Goal: Obtain resource: Download file/media

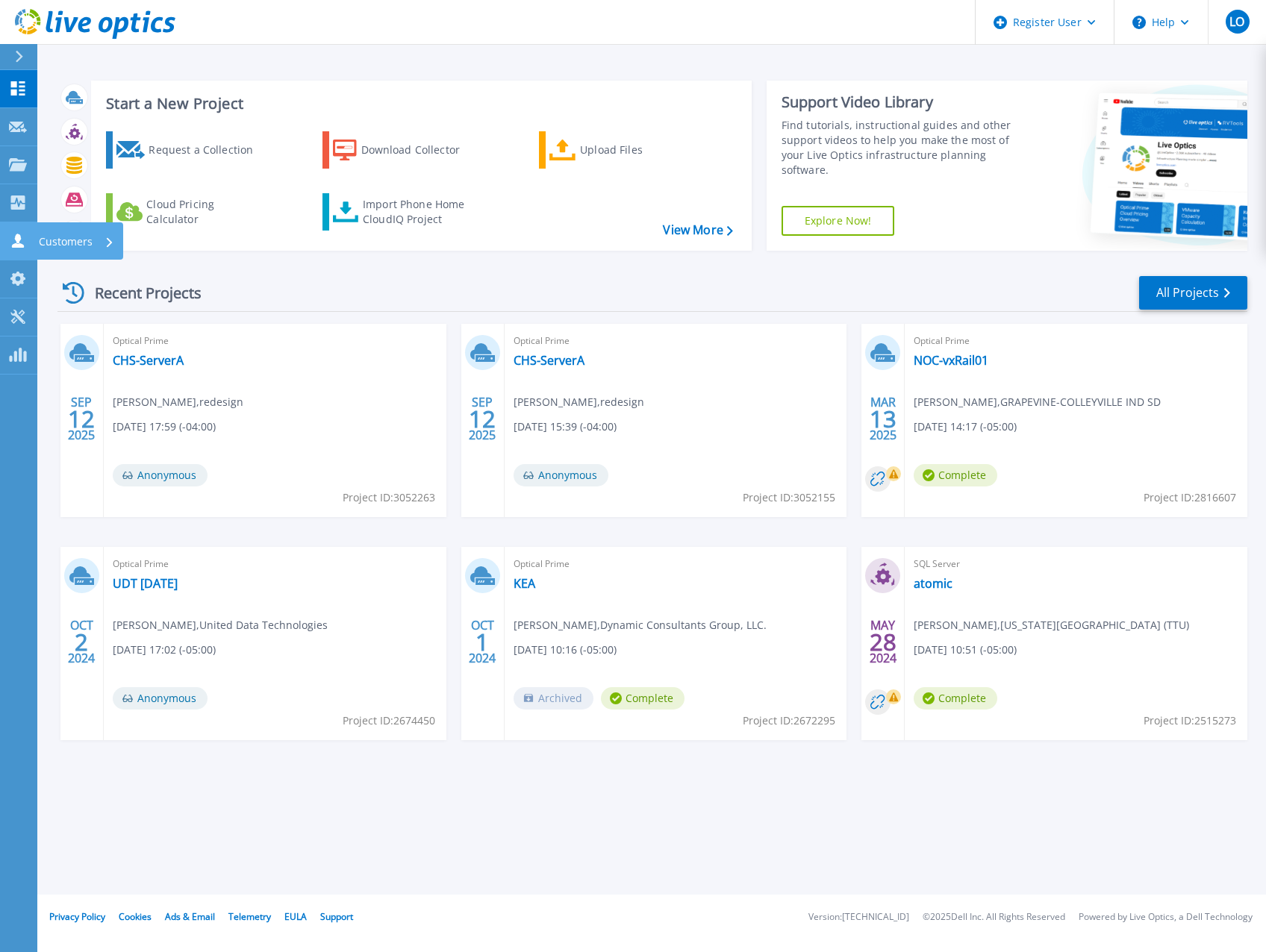
click at [29, 237] on link "Customers Customers" at bounding box center [18, 242] width 37 height 38
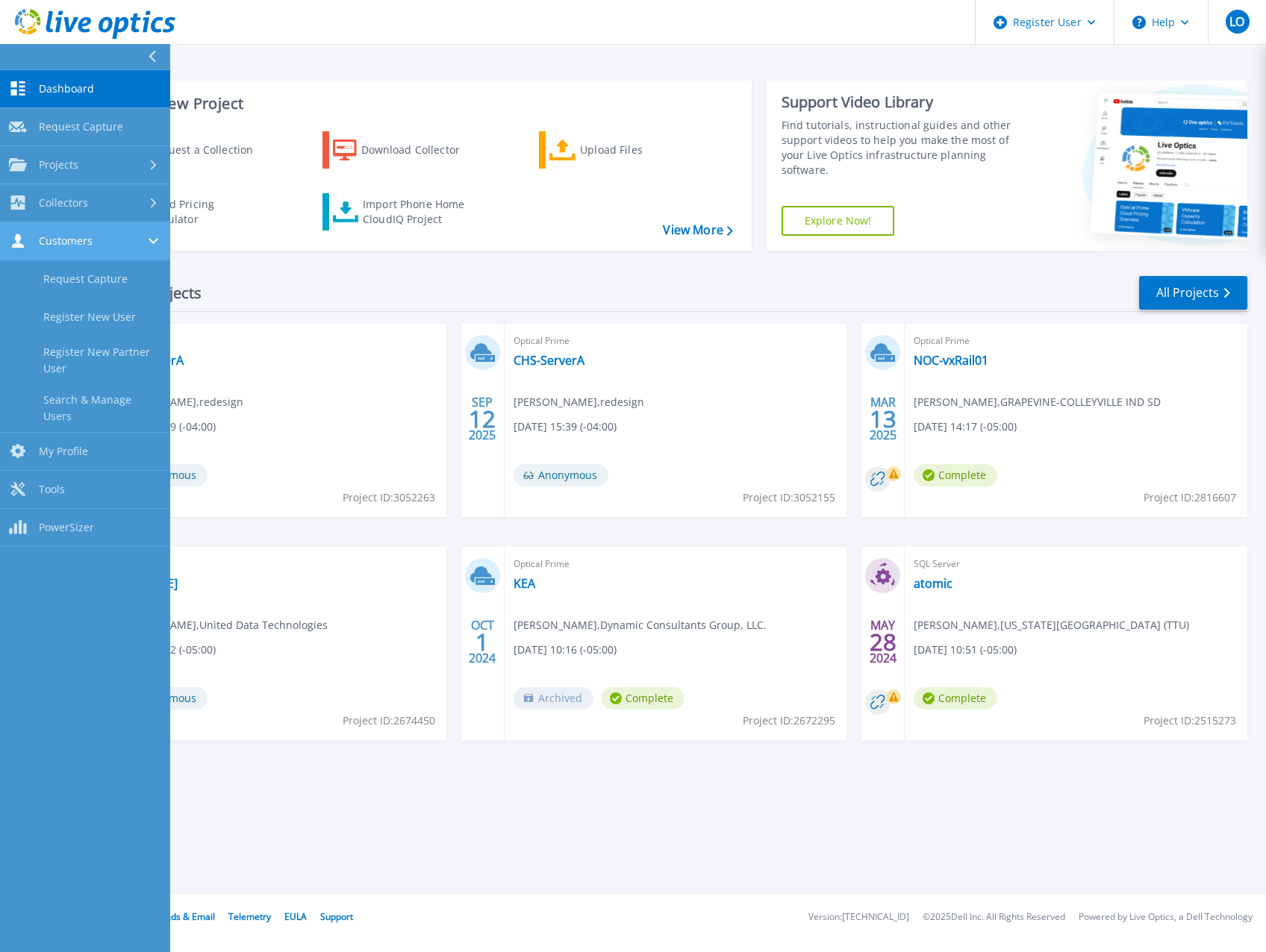
click at [29, 233] on link "Customers Customers" at bounding box center [85, 242] width 170 height 38
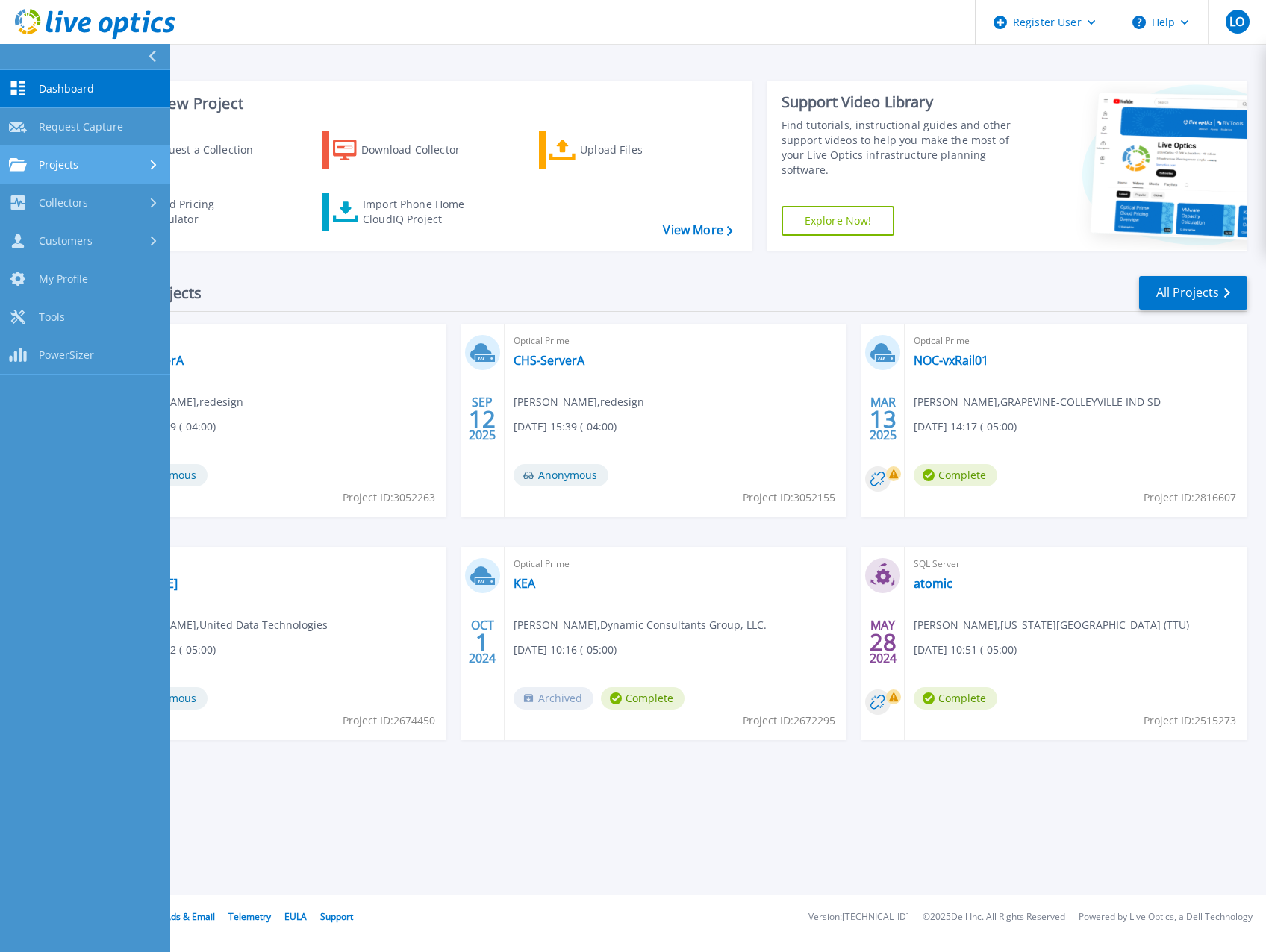
click at [70, 159] on span "Projects" at bounding box center [59, 165] width 40 height 13
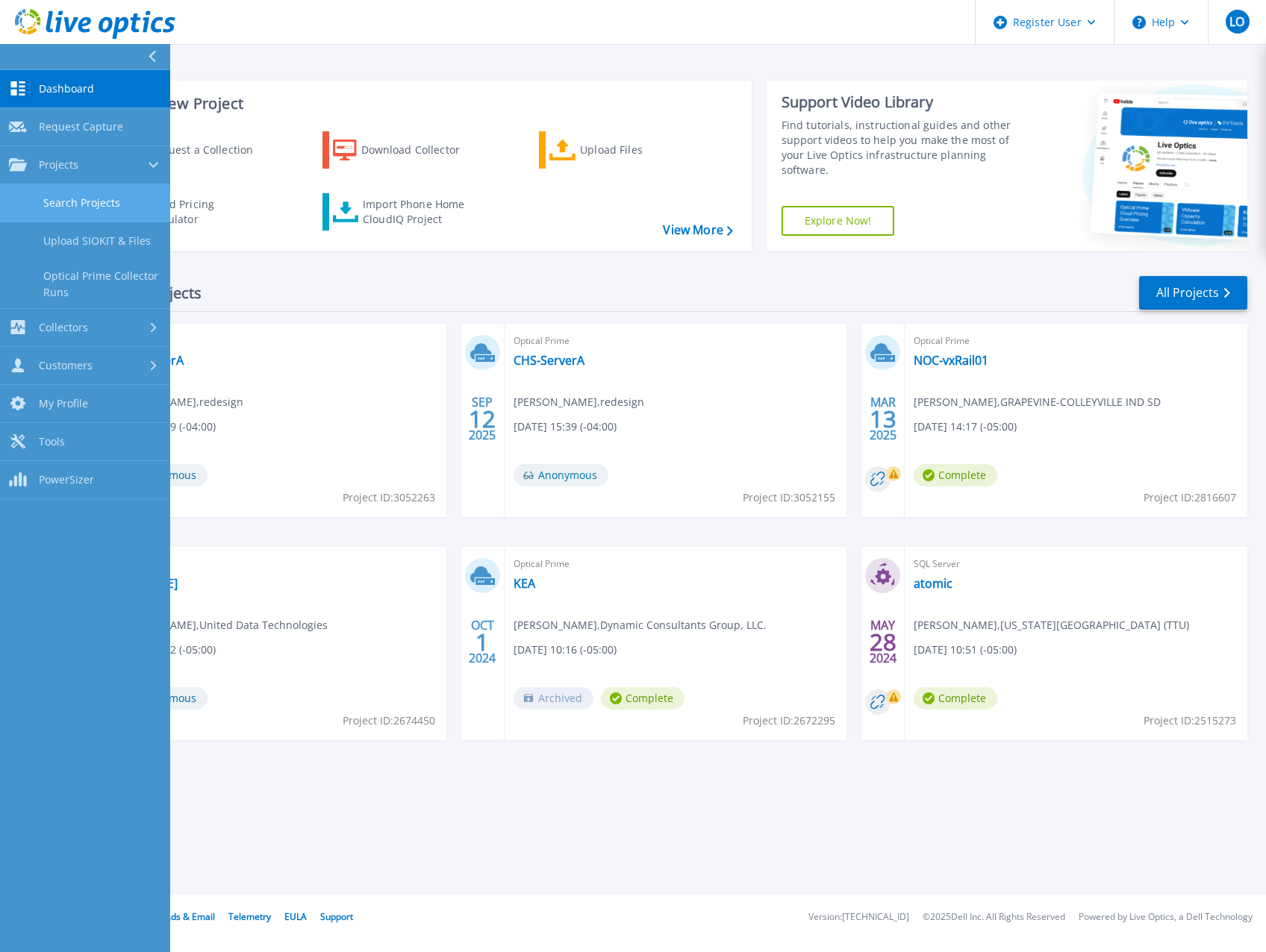
click at [66, 204] on link "Search Projects" at bounding box center [85, 204] width 170 height 38
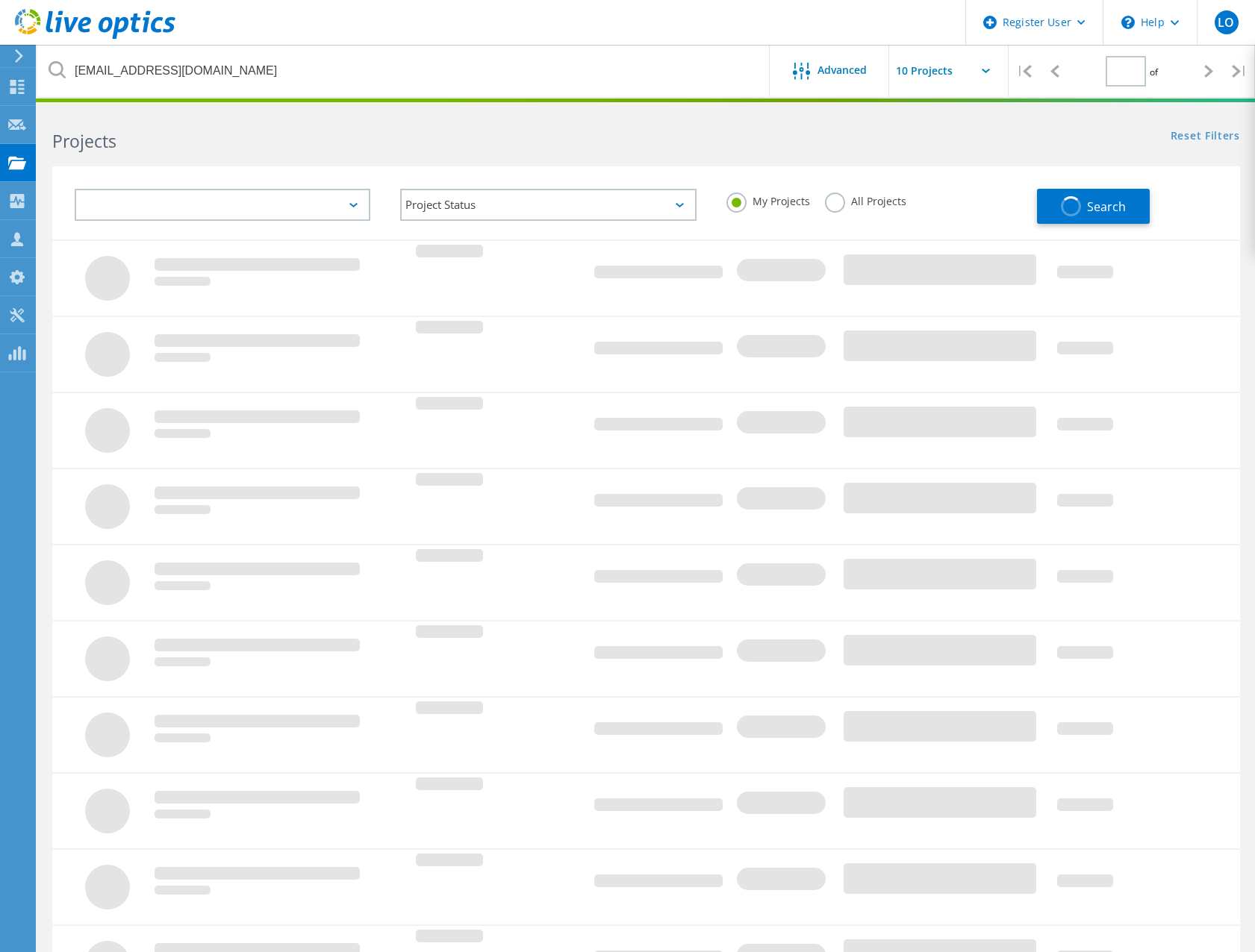
type input "1"
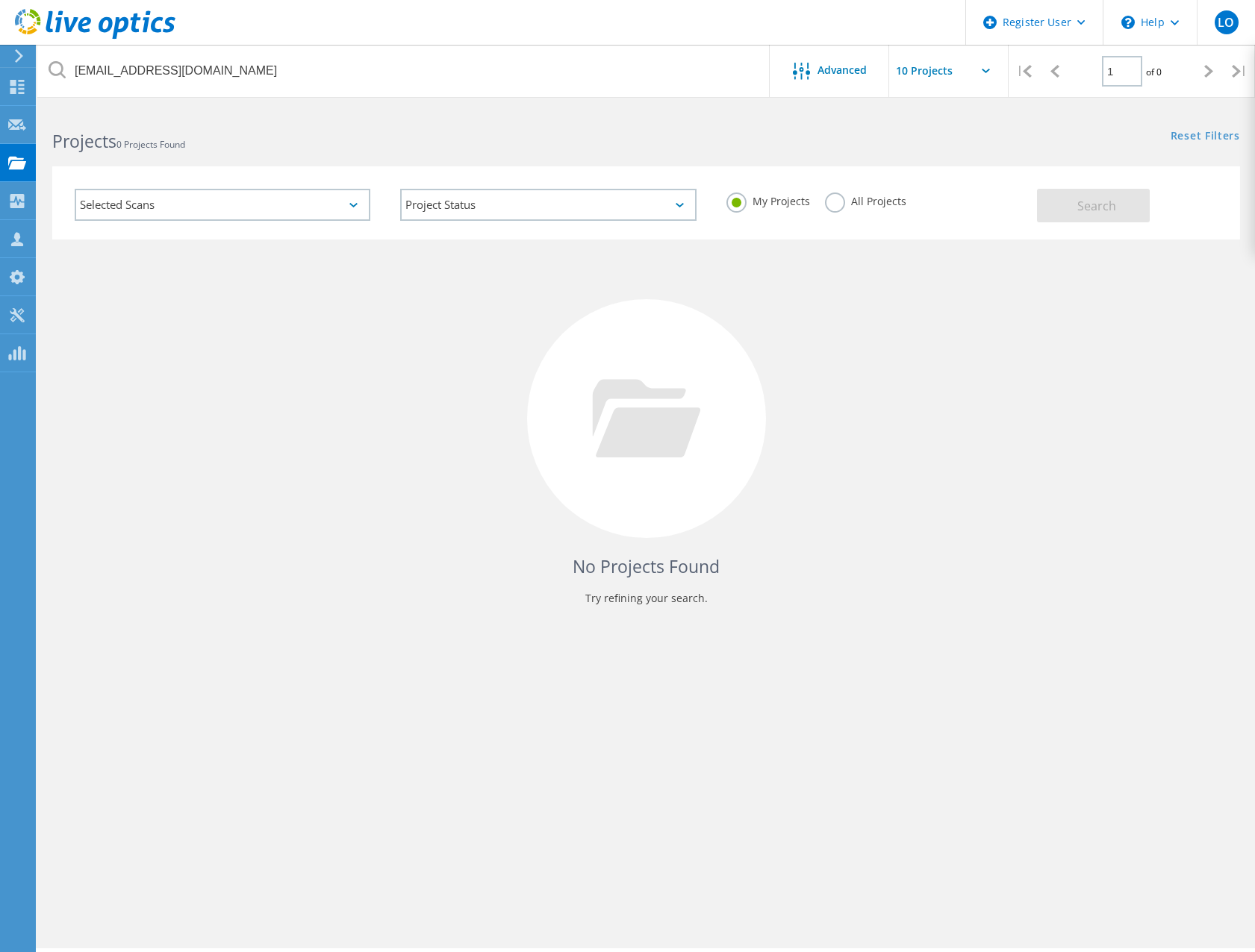
click at [837, 199] on label "All Projects" at bounding box center [866, 199] width 82 height 14
click at [0, 0] on input "All Projects" at bounding box center [0, 0] width 0 height 0
click at [1082, 201] on span "Search" at bounding box center [1096, 205] width 39 height 16
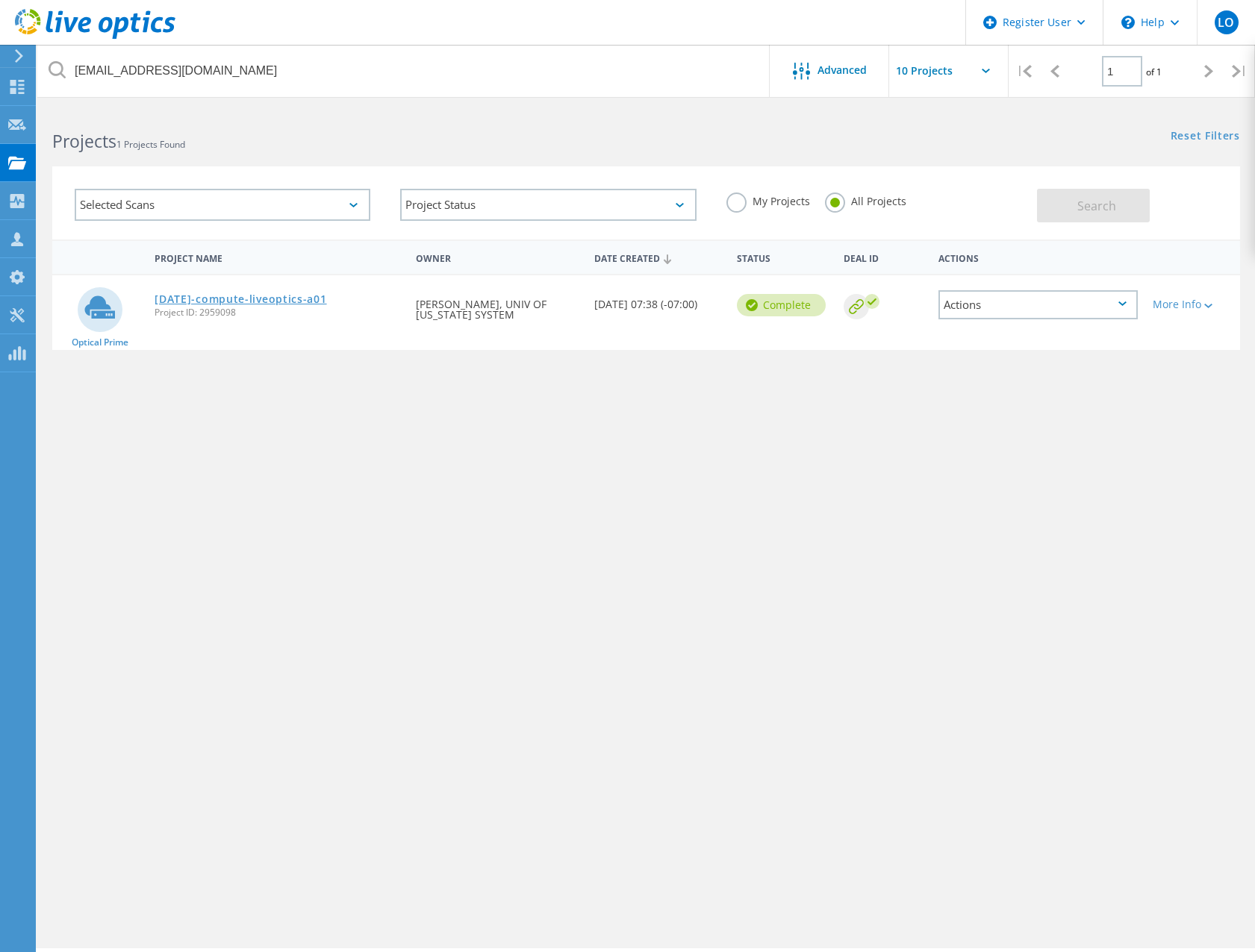
click at [208, 302] on link "[DATE]-compute-liveoptics-a01" at bounding box center [240, 299] width 172 height 10
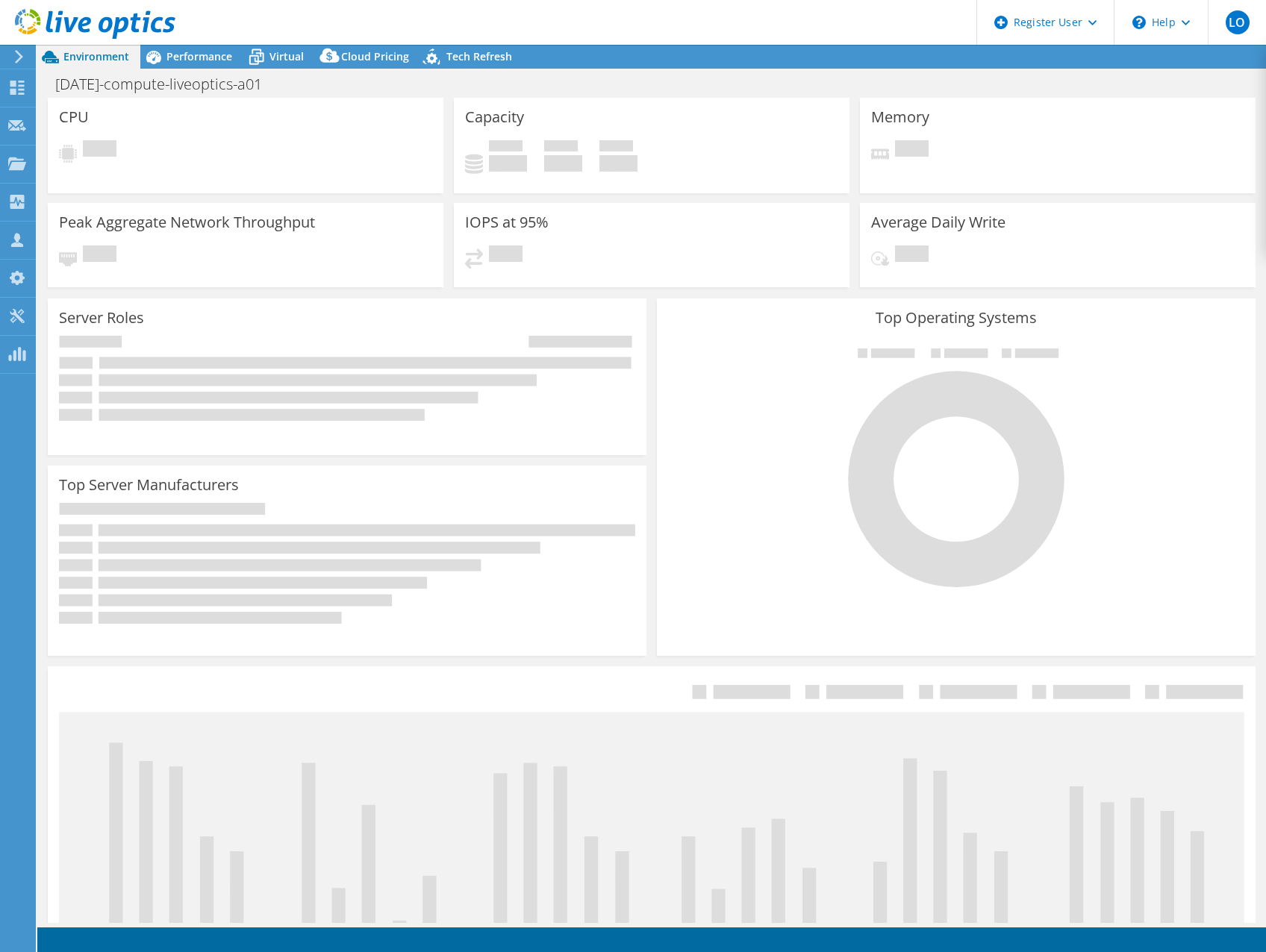
select select "USWest"
select select "USD"
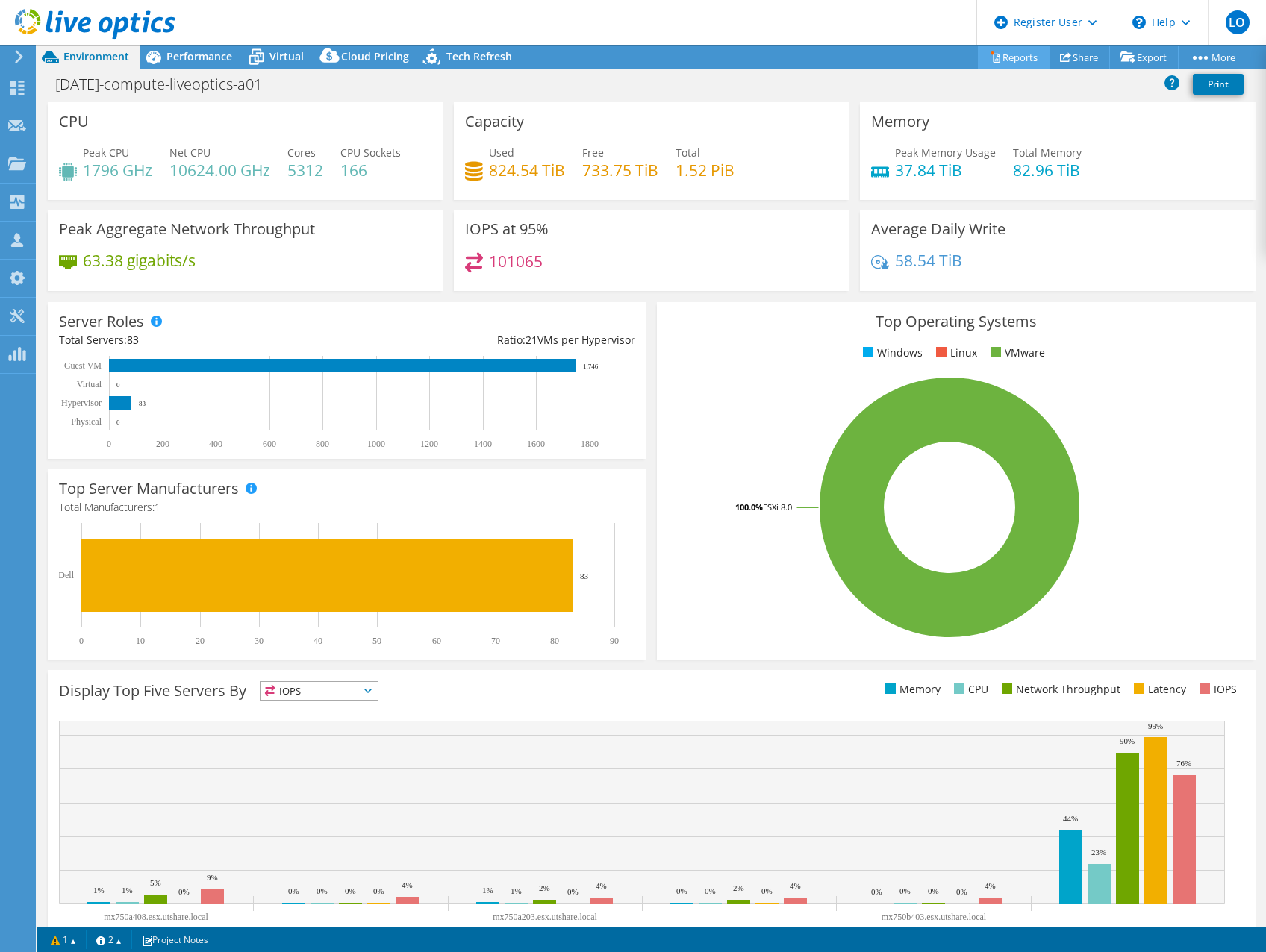
click at [1028, 60] on link "Reports" at bounding box center [1014, 57] width 72 height 23
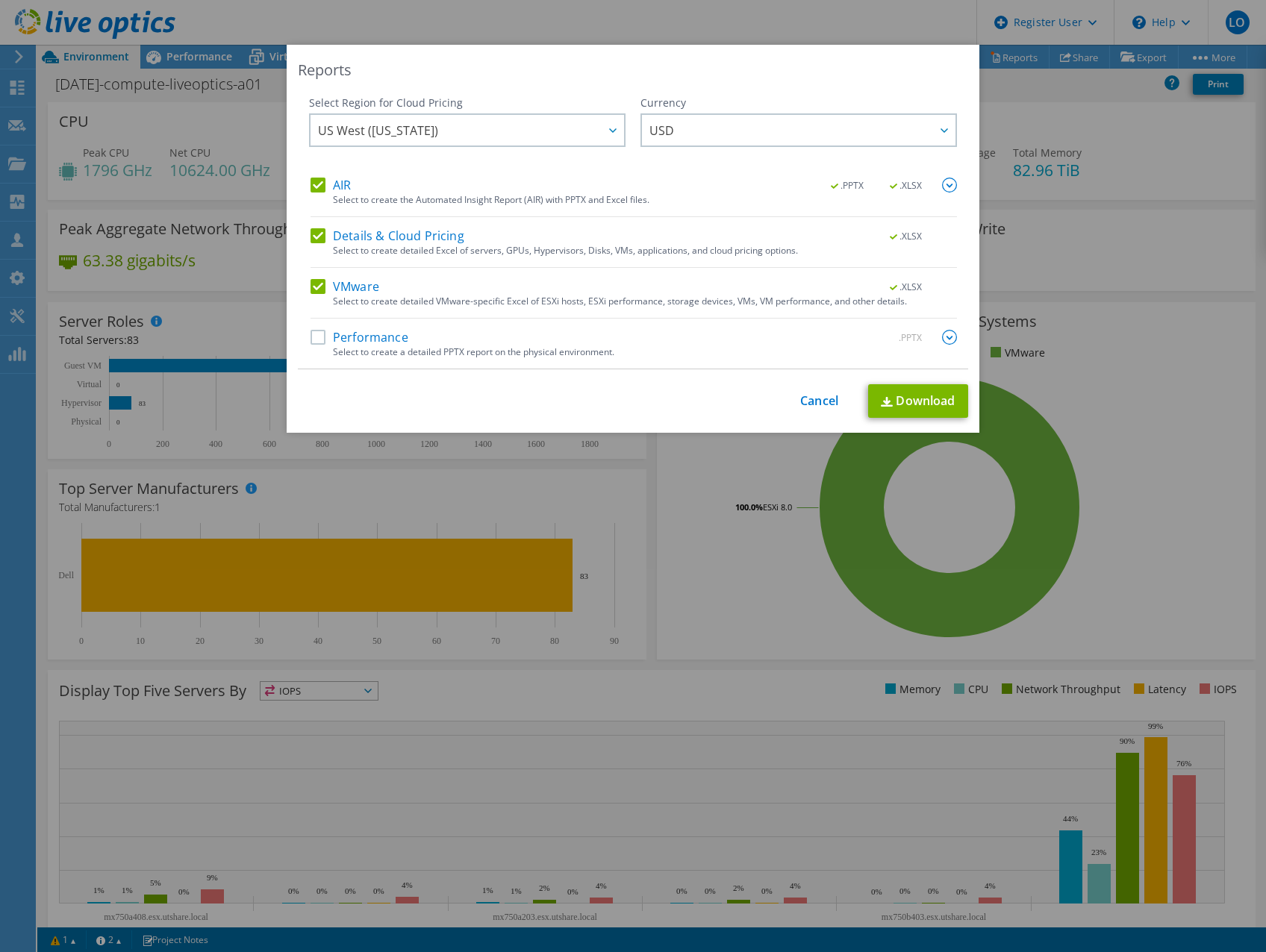
click at [319, 336] on label "Performance" at bounding box center [359, 336] width 98 height 15
click at [0, 0] on input "Performance" at bounding box center [0, 0] width 0 height 0
click at [914, 401] on link "Download" at bounding box center [917, 401] width 100 height 34
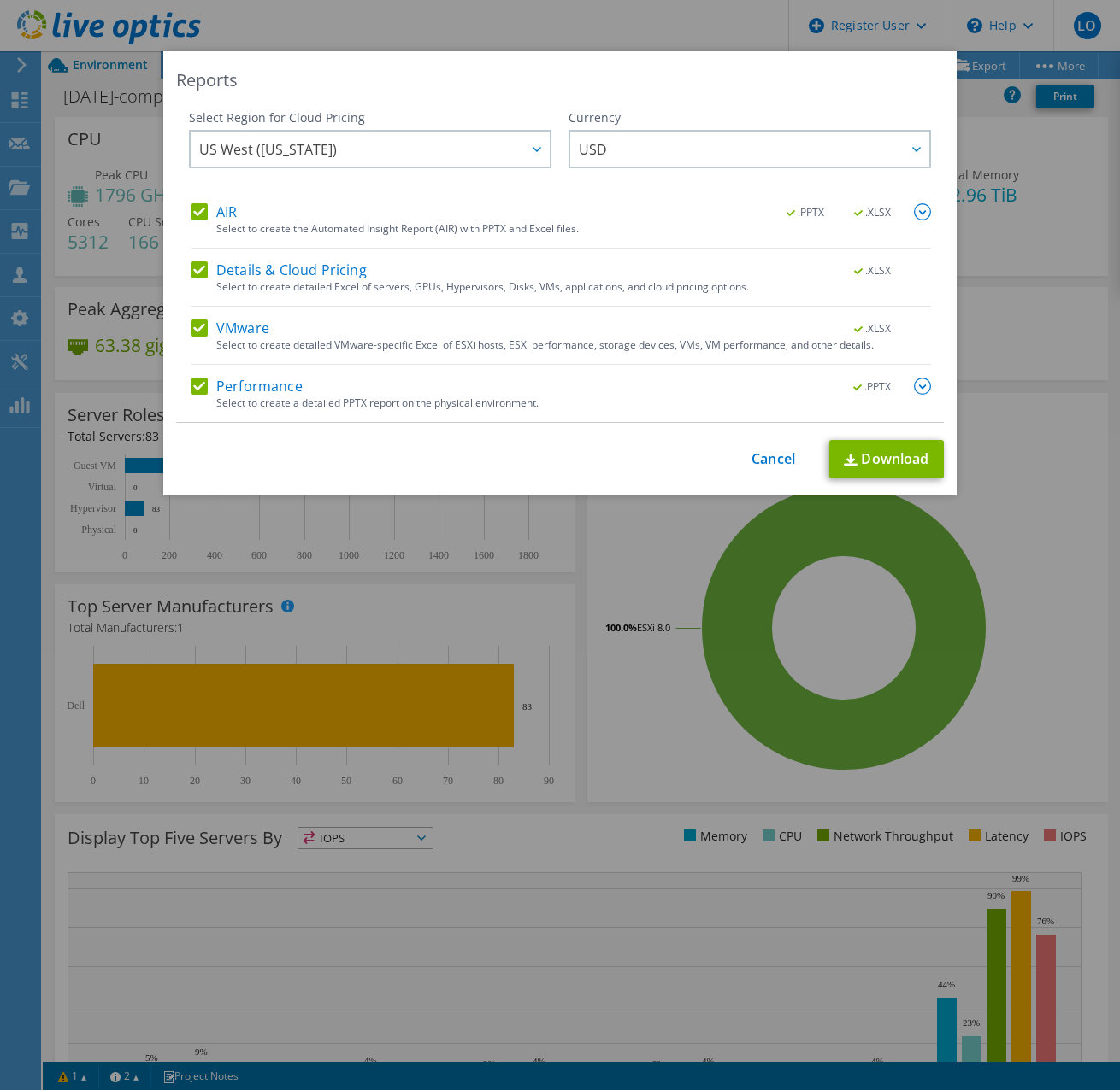
drag, startPoint x: 353, startPoint y: 109, endPoint x: 460, endPoint y: 125, distance: 108.2
click at [353, 109] on div "Select Region for Cloud Pricing" at bounding box center [369, 117] width 362 height 17
drag, startPoint x: 777, startPoint y: 469, endPoint x: 770, endPoint y: 452, distance: 18.4
click at [777, 469] on div "This process may take a while, please wait... Cancel Download" at bounding box center [559, 459] width 768 height 39
click at [770, 455] on link "Cancel" at bounding box center [773, 460] width 44 height 16
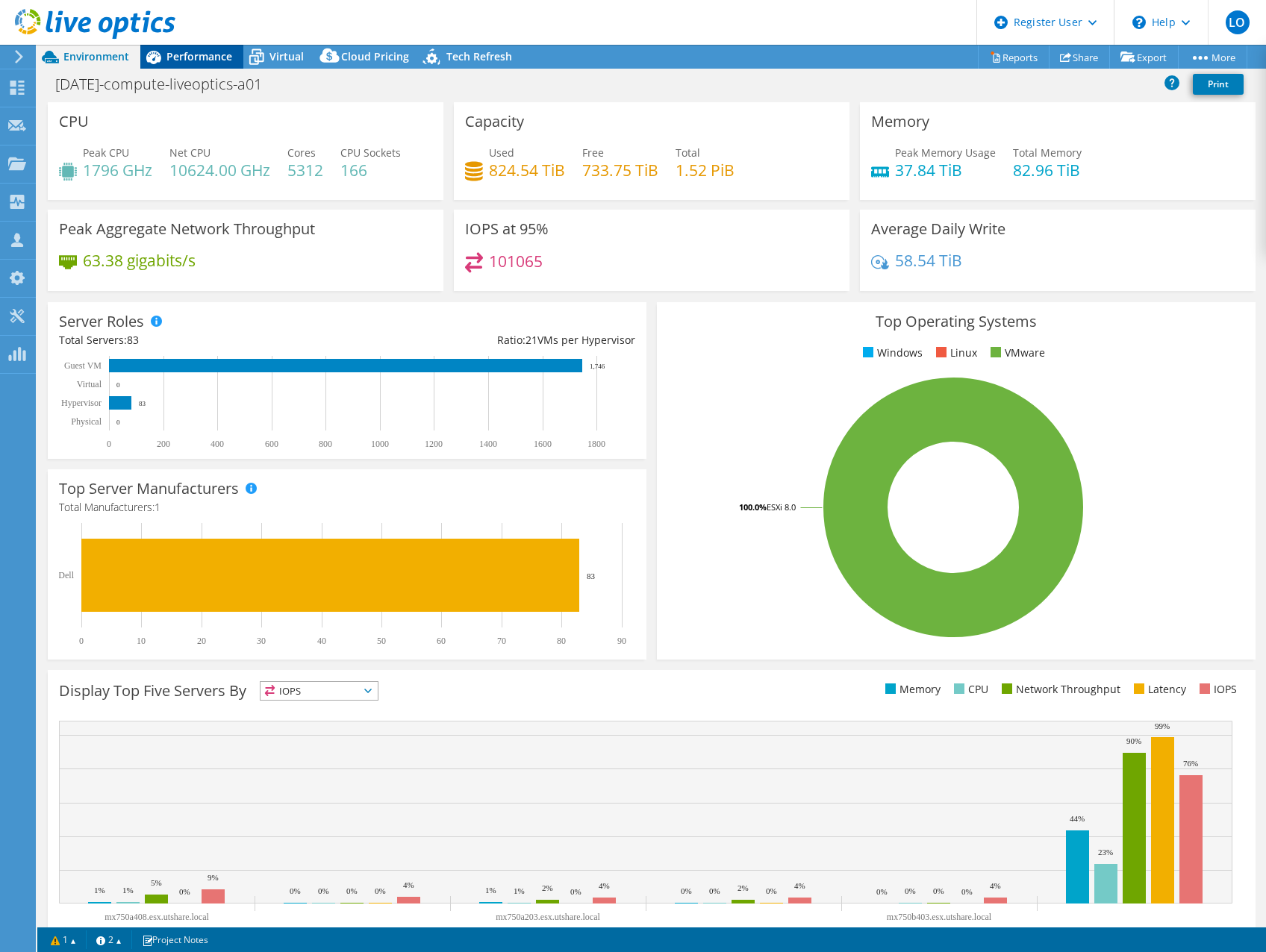
click at [218, 55] on span "Performance" at bounding box center [199, 56] width 66 height 14
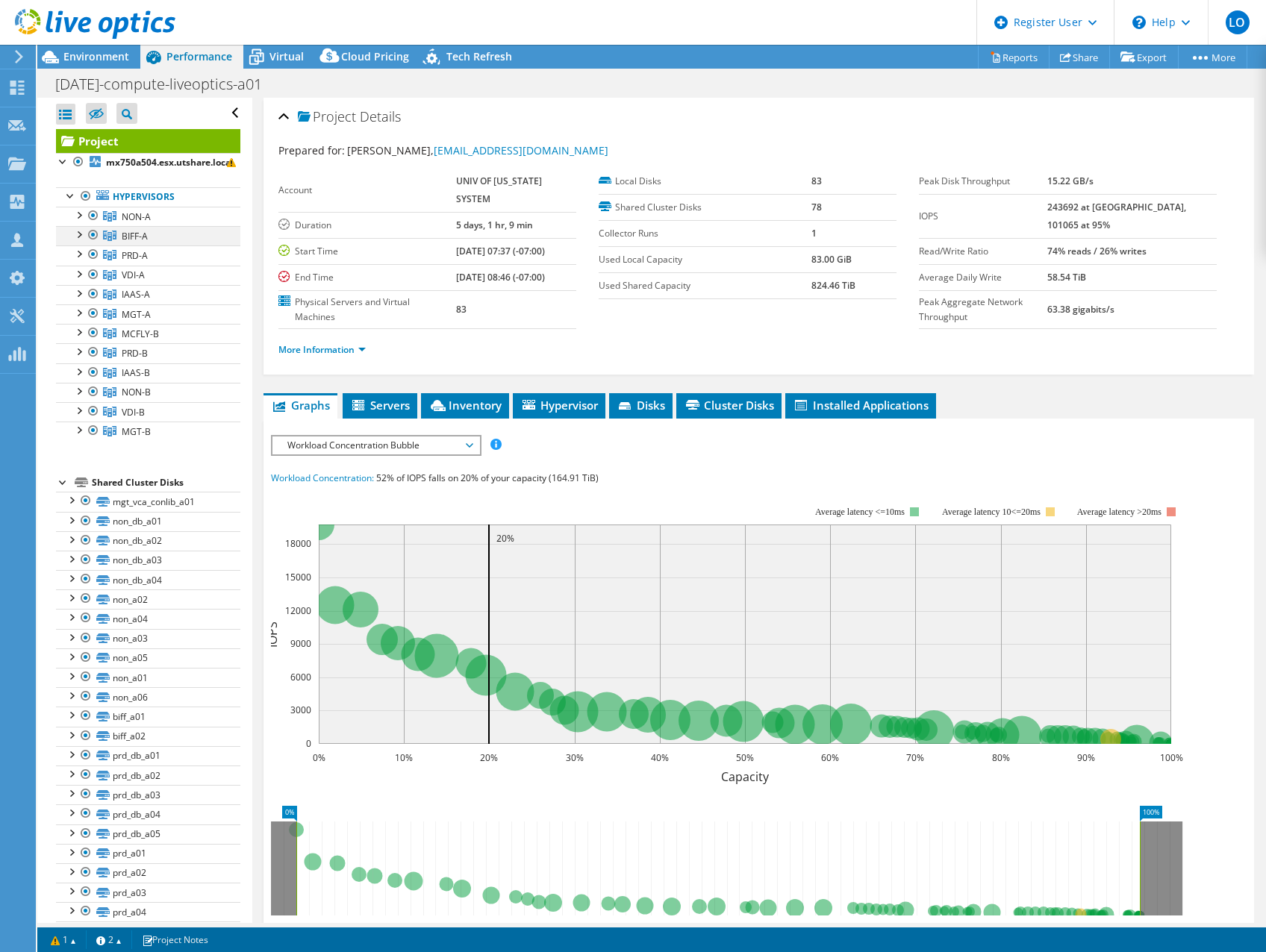
click at [93, 236] on div at bounding box center [93, 235] width 15 height 18
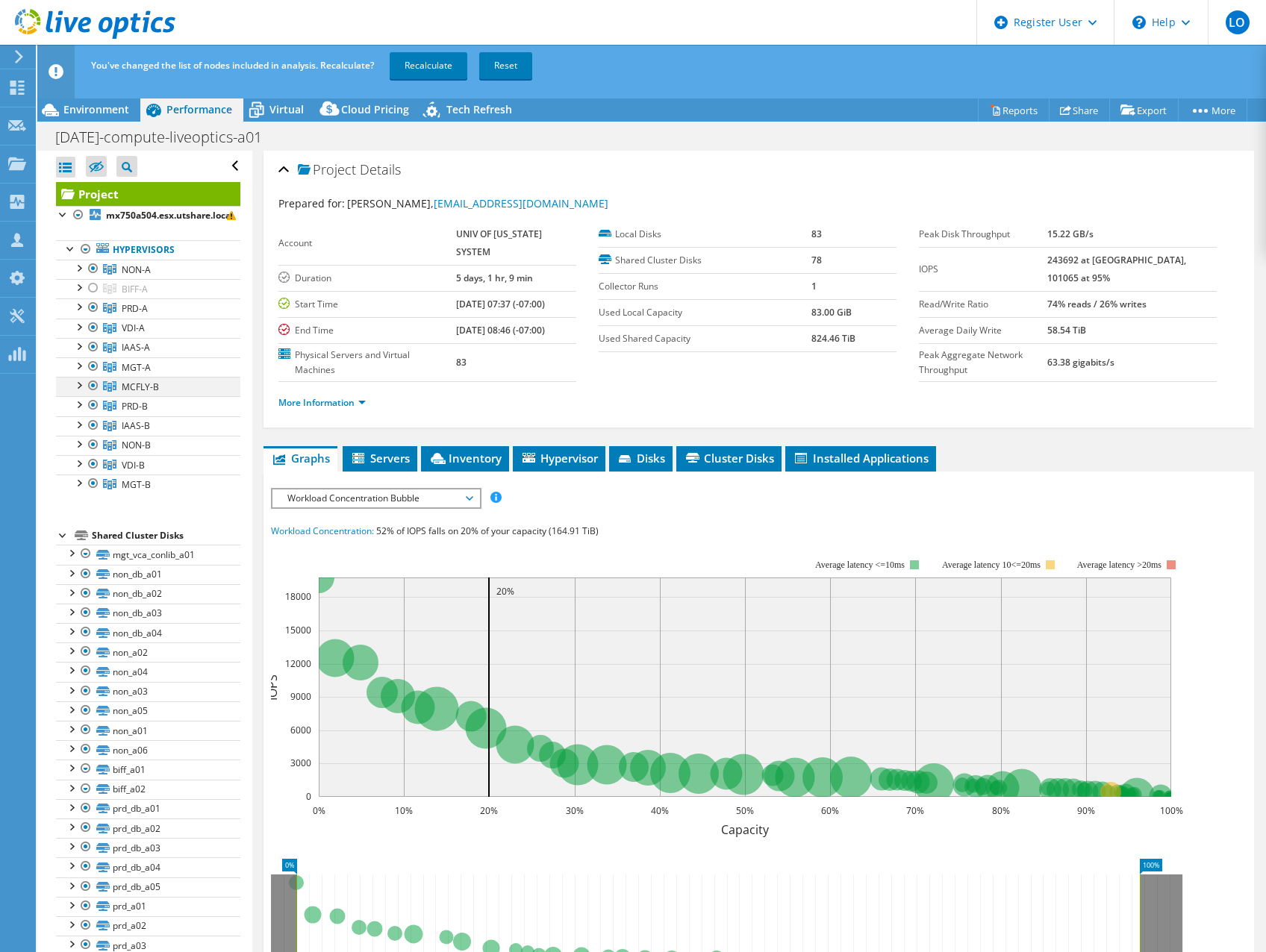
click at [96, 386] on div at bounding box center [93, 386] width 15 height 18
click at [92, 408] on div at bounding box center [93, 405] width 15 height 18
click at [92, 426] on div at bounding box center [93, 425] width 15 height 18
click at [92, 448] on div at bounding box center [93, 445] width 15 height 18
click at [95, 467] on div at bounding box center [93, 464] width 15 height 18
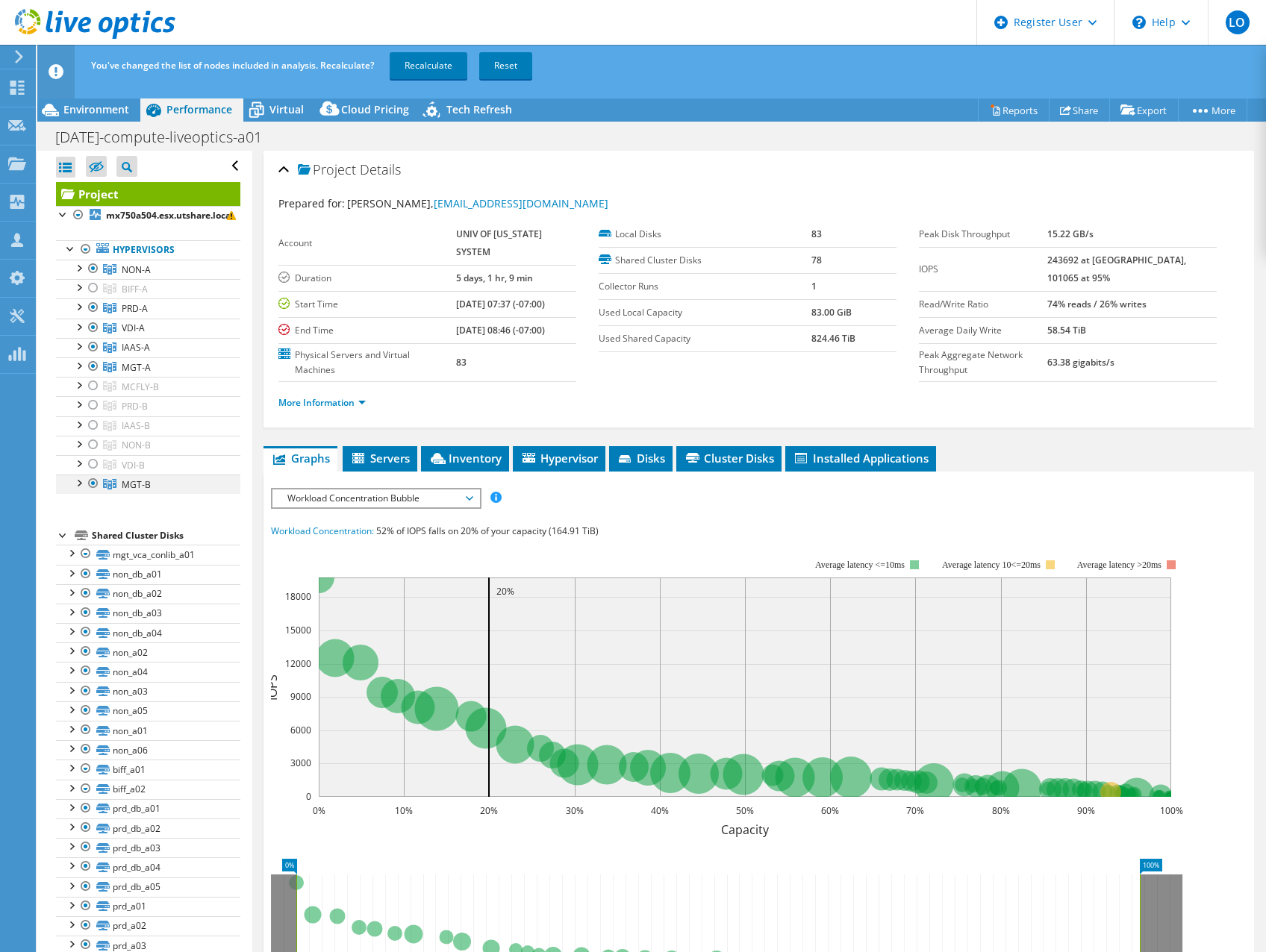
click at [96, 482] on div at bounding box center [93, 484] width 15 height 18
click at [447, 72] on link "Recalculate" at bounding box center [428, 65] width 78 height 27
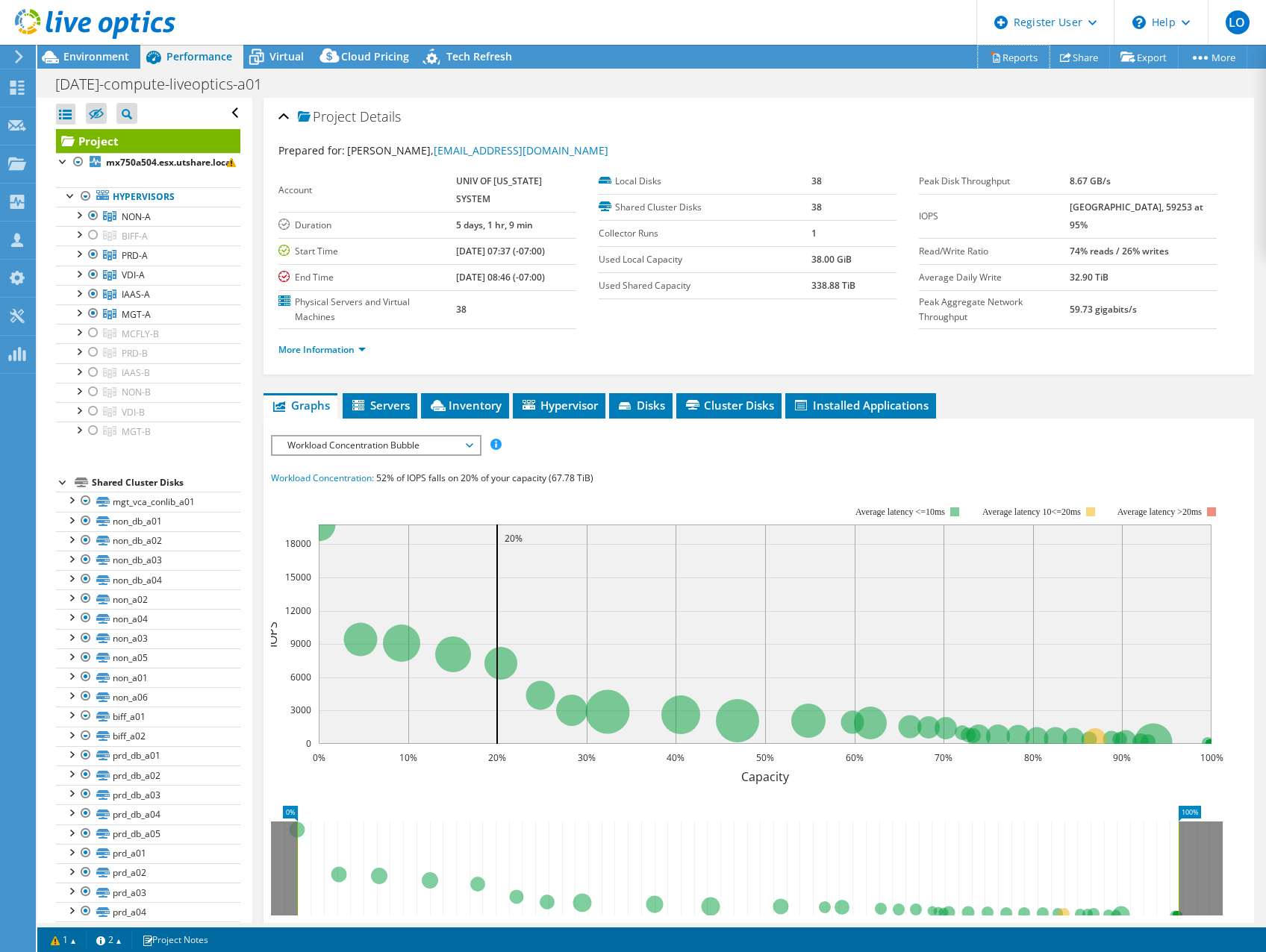
click at [1000, 56] on link "Reports" at bounding box center [1014, 57] width 72 height 23
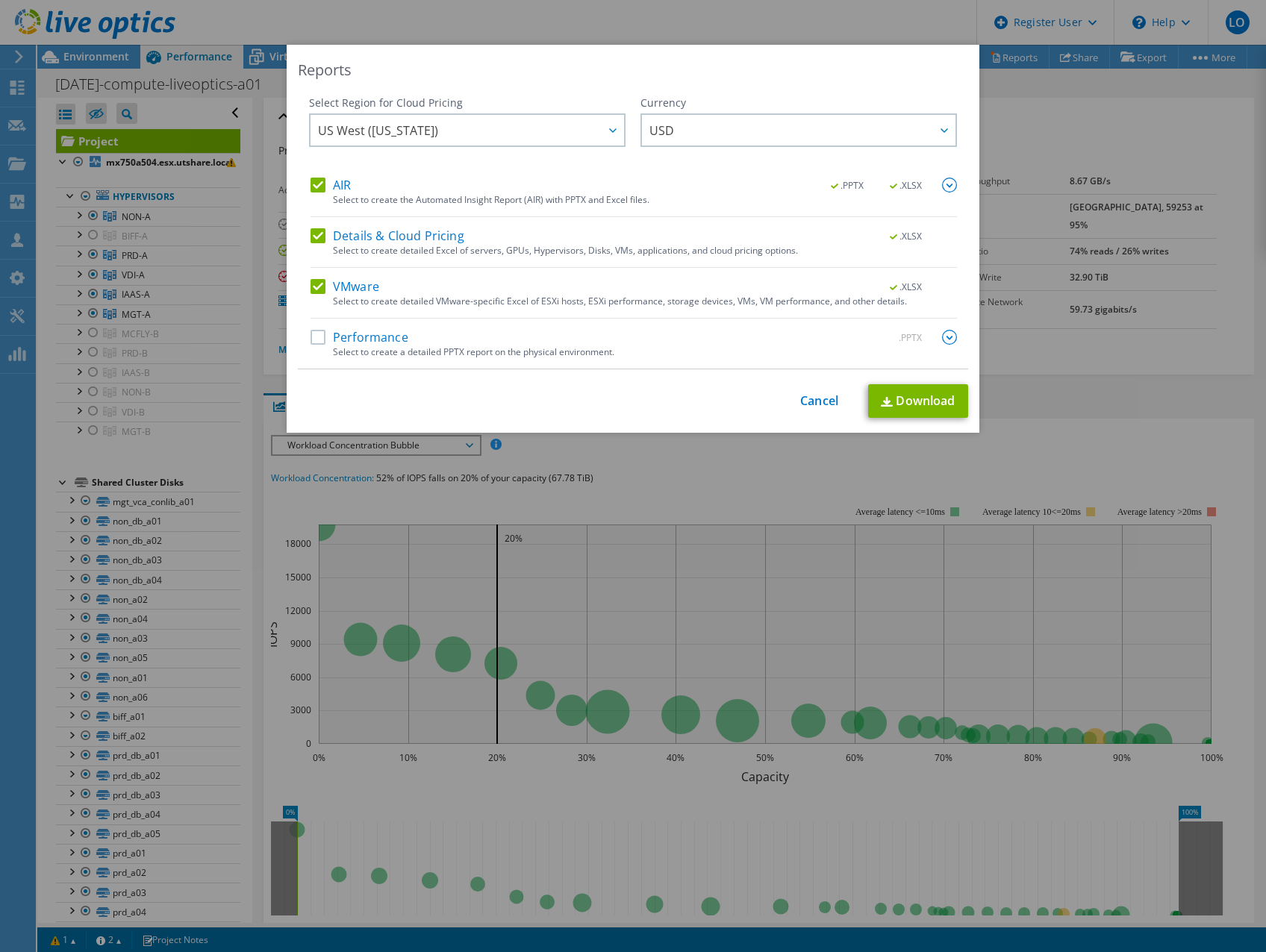
click at [351, 340] on label "Performance" at bounding box center [359, 336] width 98 height 15
click at [0, 0] on input "Performance" at bounding box center [0, 0] width 0 height 0
click at [931, 405] on link "Download" at bounding box center [917, 401] width 100 height 34
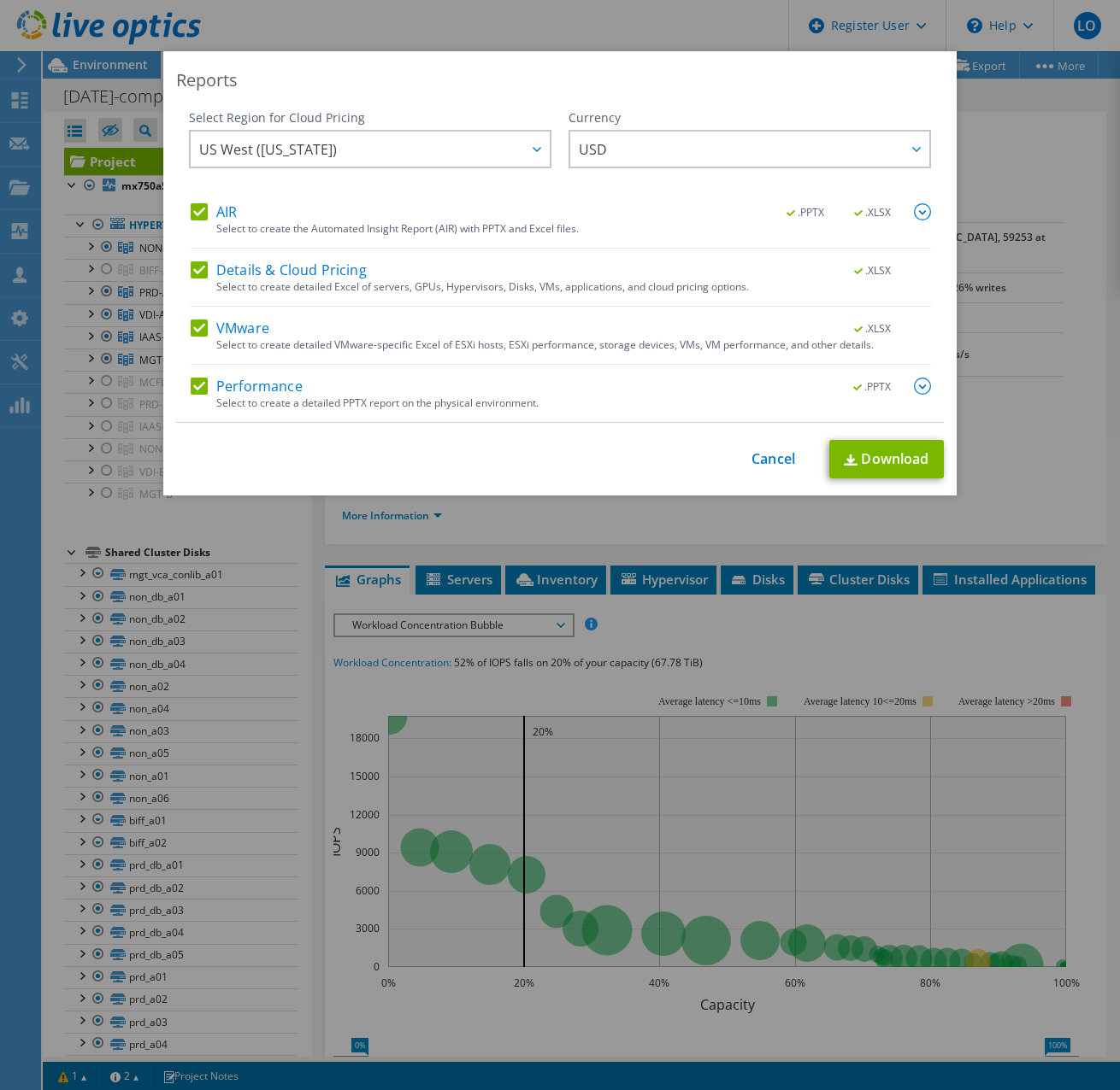
click at [332, 104] on div "Reports Select Region for Cloud Pricing Asia Pacific ([GEOGRAPHIC_DATA]) [GEOGR…" at bounding box center [559, 274] width 793 height 445
click at [753, 455] on link "Cancel" at bounding box center [773, 460] width 44 height 16
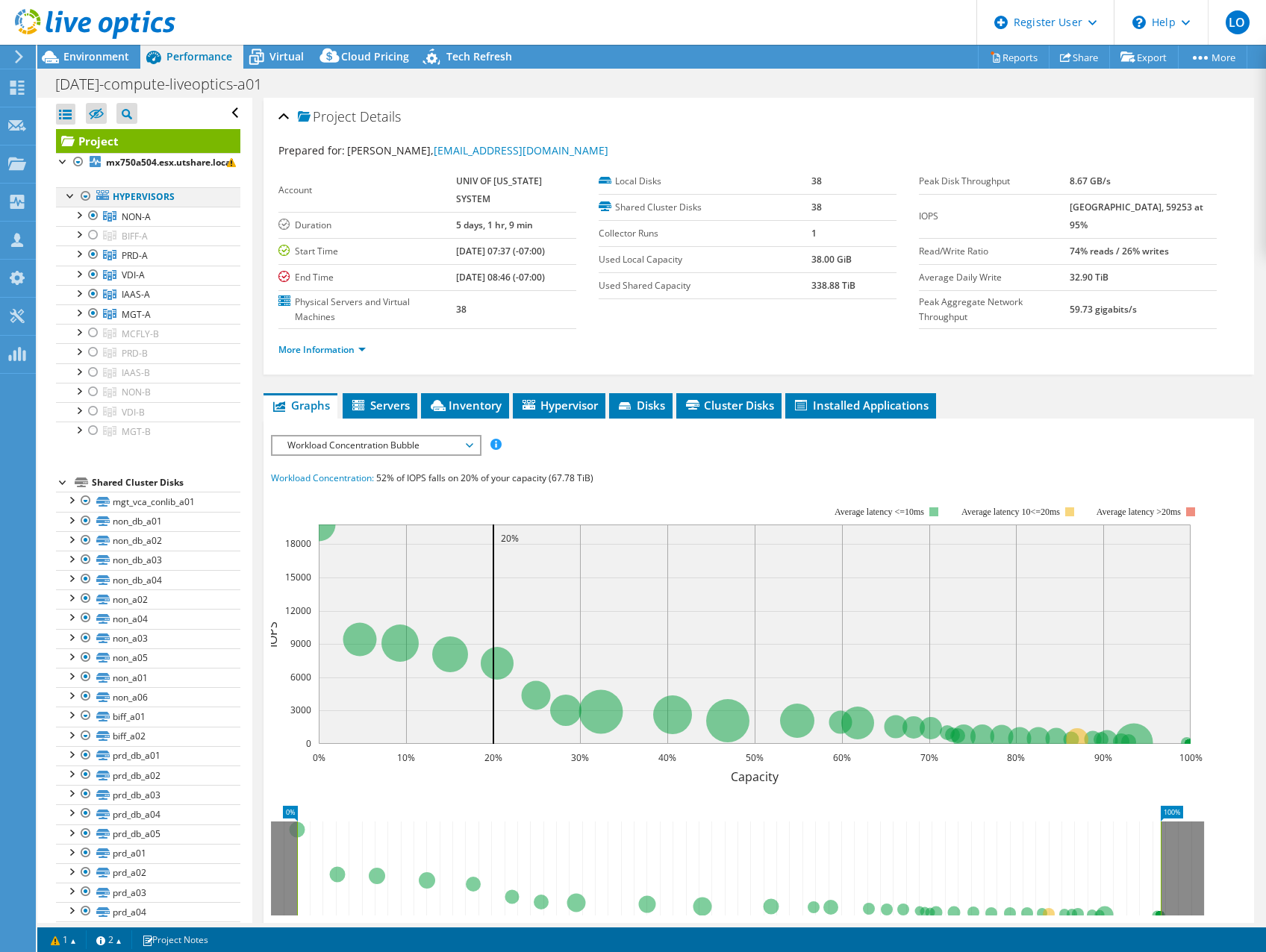
click at [89, 194] on div at bounding box center [85, 196] width 15 height 18
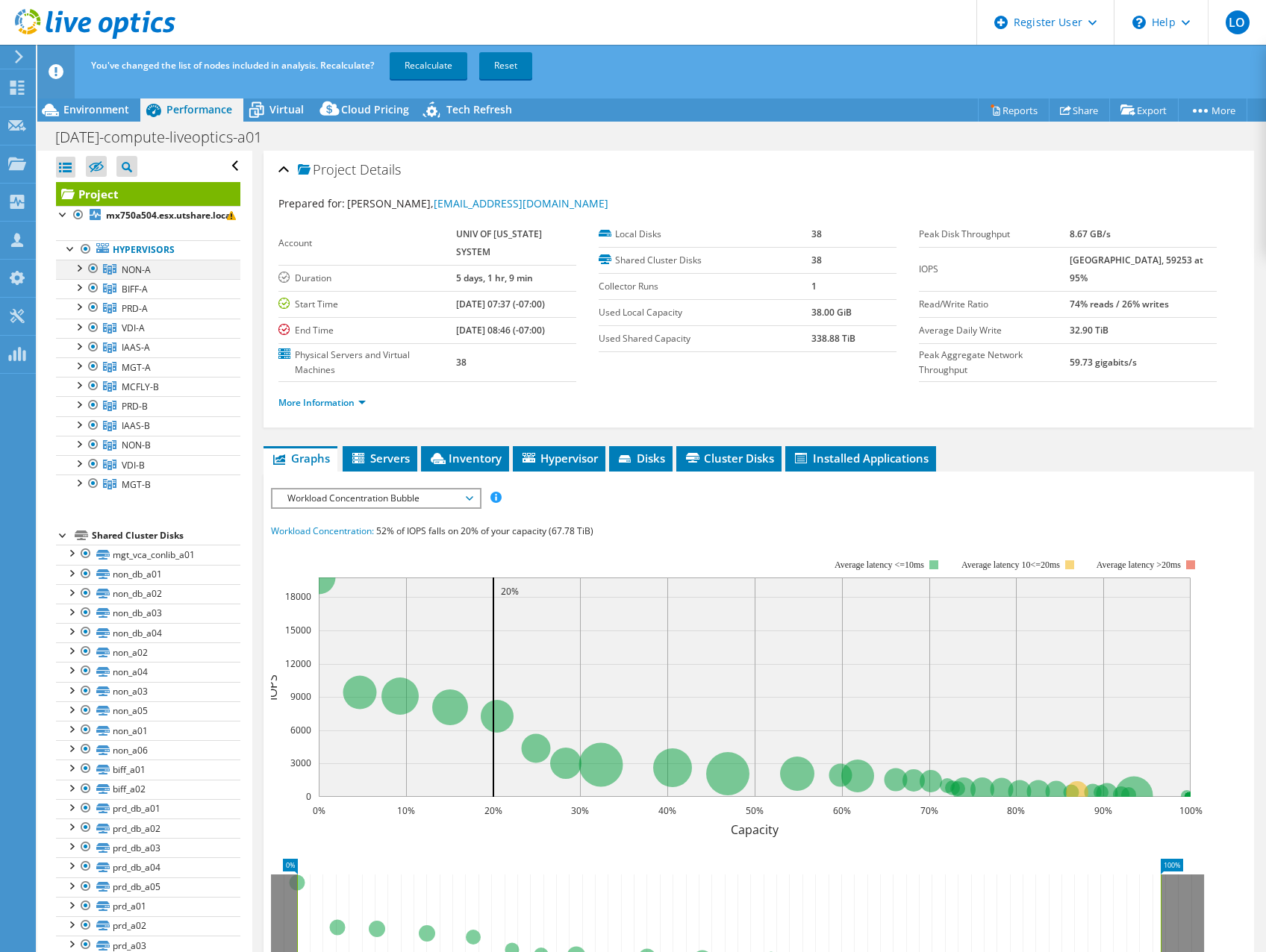
click at [88, 268] on div at bounding box center [93, 269] width 15 height 18
click at [95, 287] on div at bounding box center [93, 288] width 15 height 18
click at [92, 312] on div at bounding box center [93, 307] width 15 height 18
click at [96, 324] on div at bounding box center [93, 328] width 15 height 18
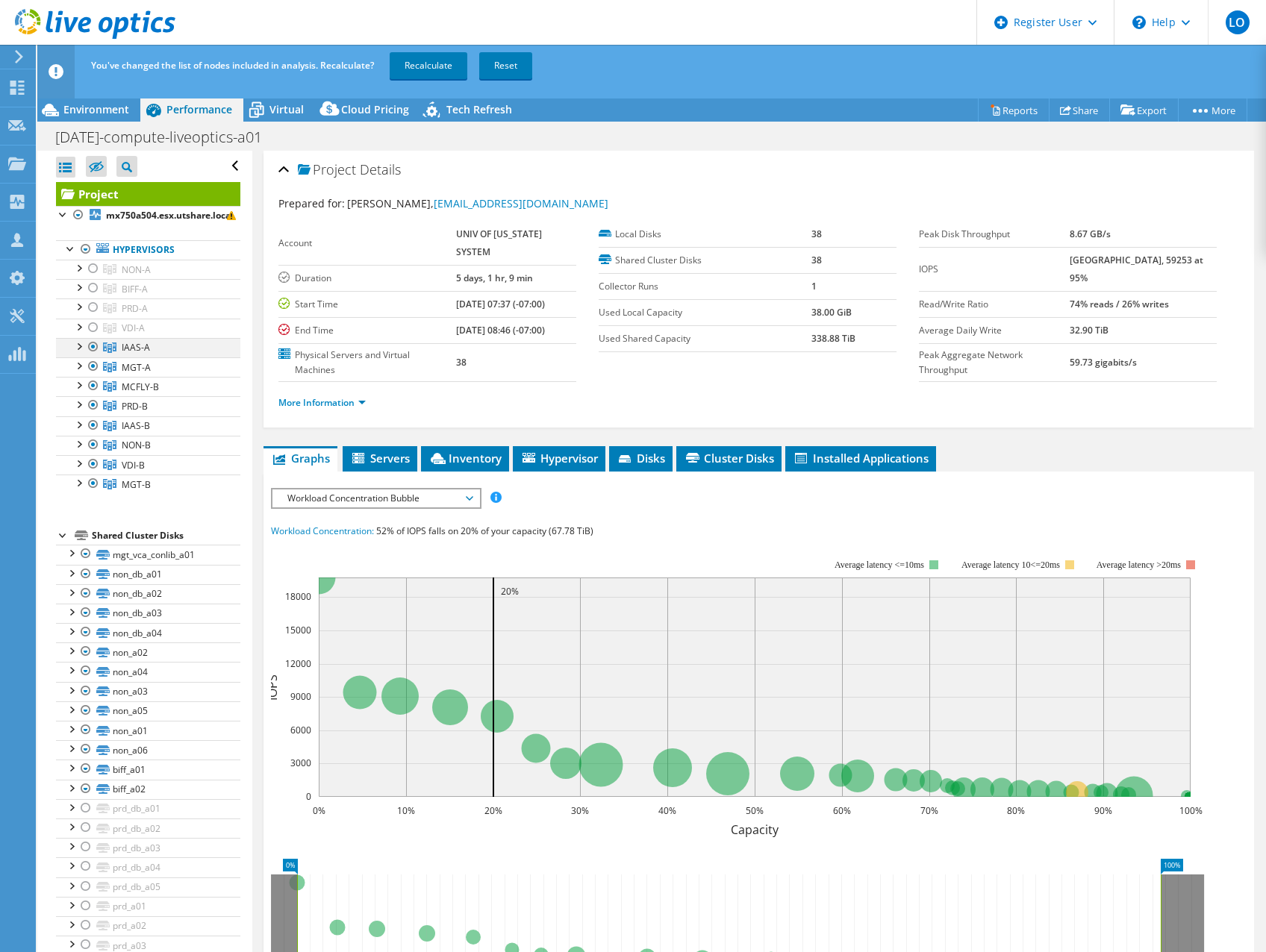
click at [98, 342] on div at bounding box center [93, 347] width 15 height 18
click at [101, 363] on link "MGT-A" at bounding box center [148, 367] width 185 height 19
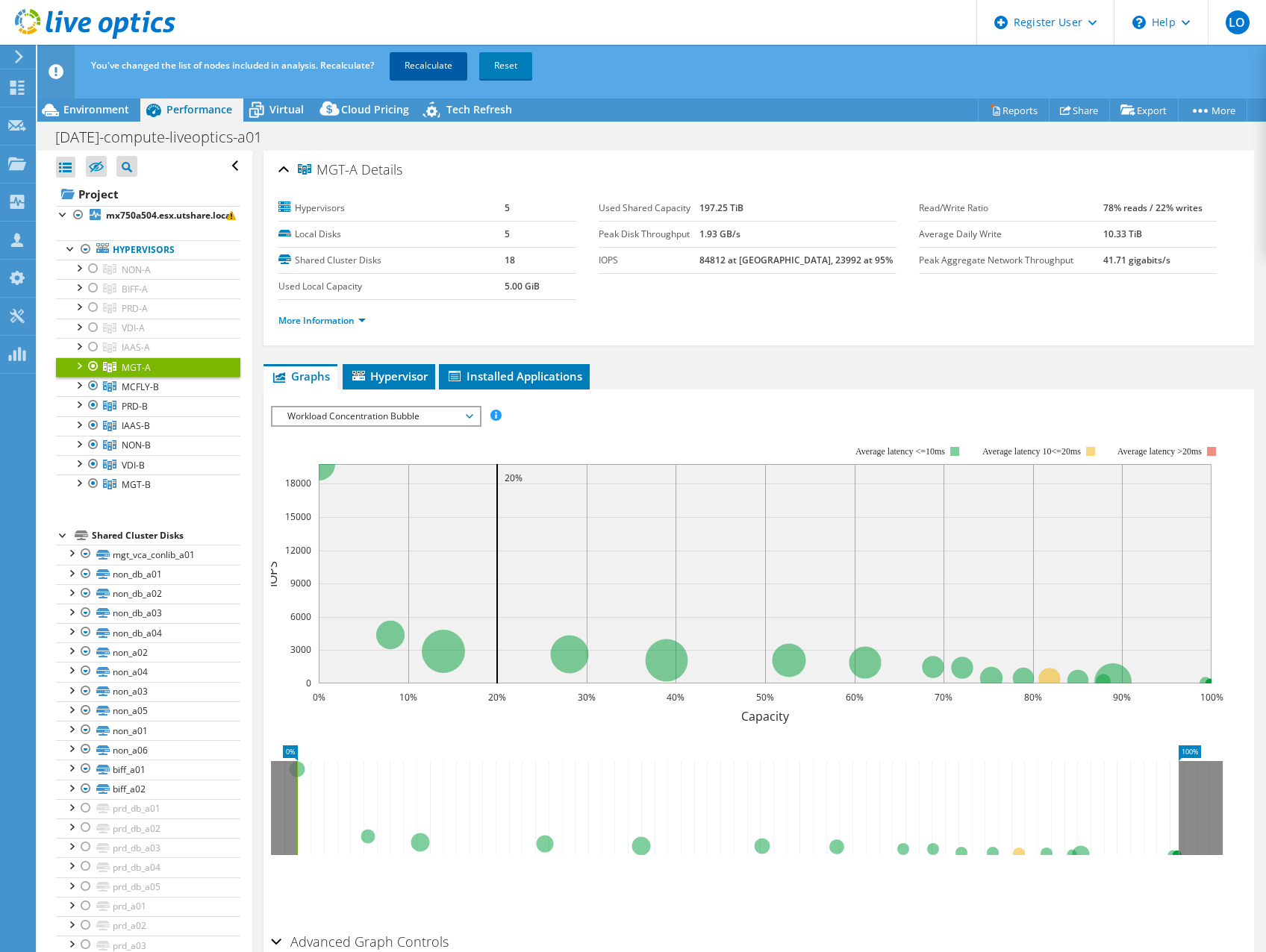
click at [430, 62] on link "Recalculate" at bounding box center [428, 65] width 78 height 27
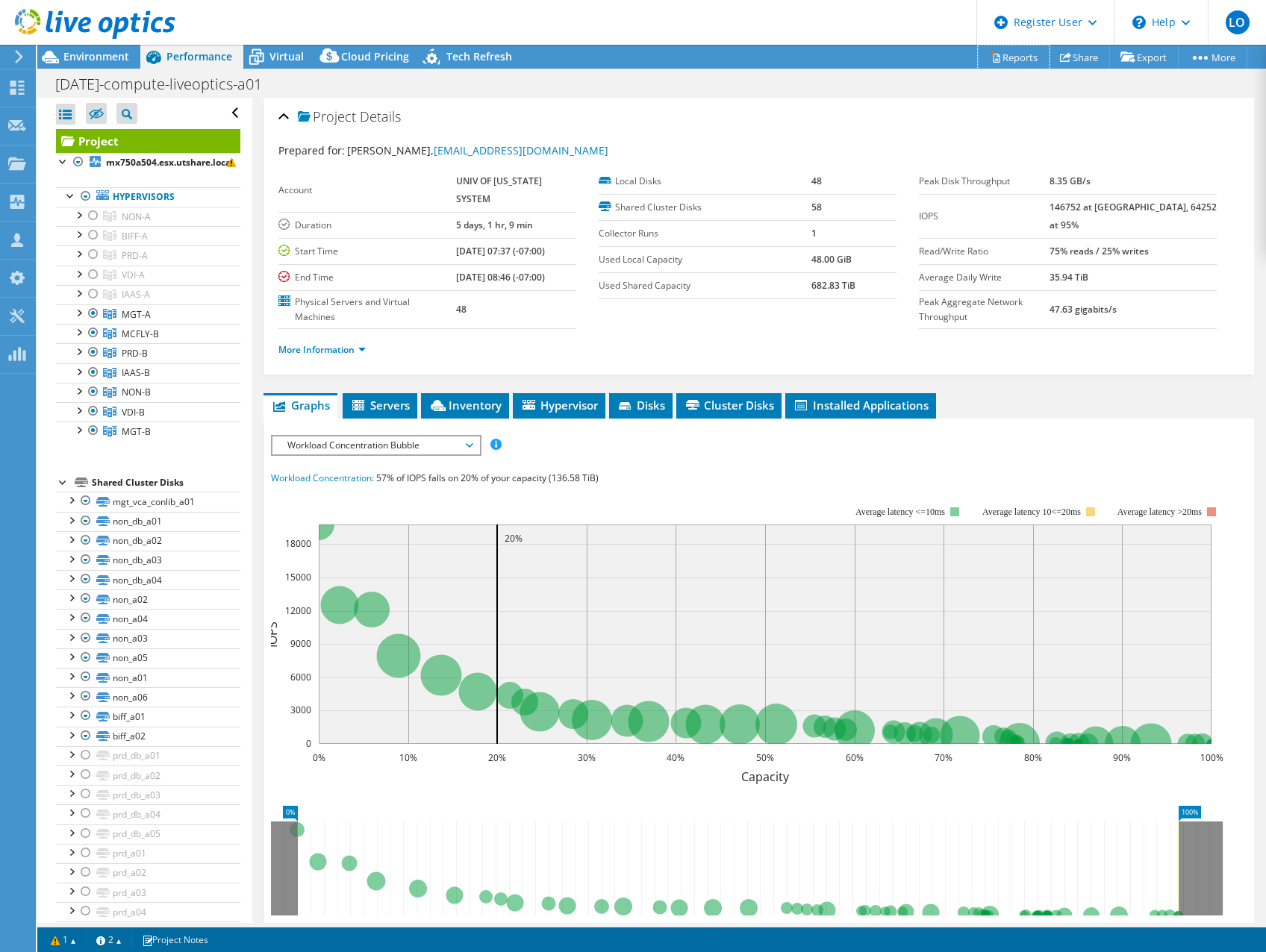
click at [1014, 58] on link "Reports" at bounding box center [1014, 57] width 72 height 23
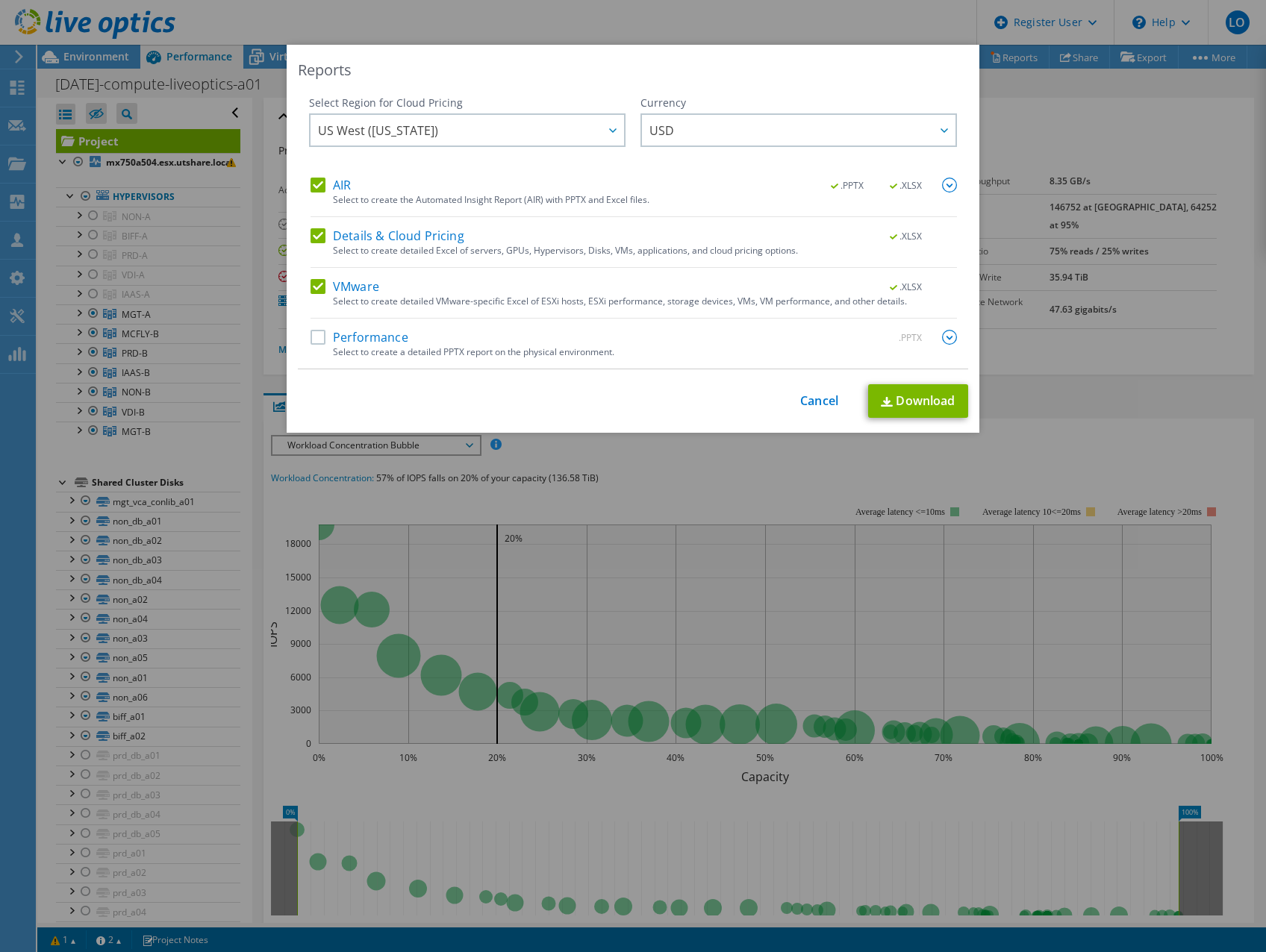
click at [378, 342] on label "Performance" at bounding box center [359, 336] width 98 height 15
click at [0, 0] on input "Performance" at bounding box center [0, 0] width 0 height 0
click at [936, 396] on link "Download" at bounding box center [917, 401] width 100 height 34
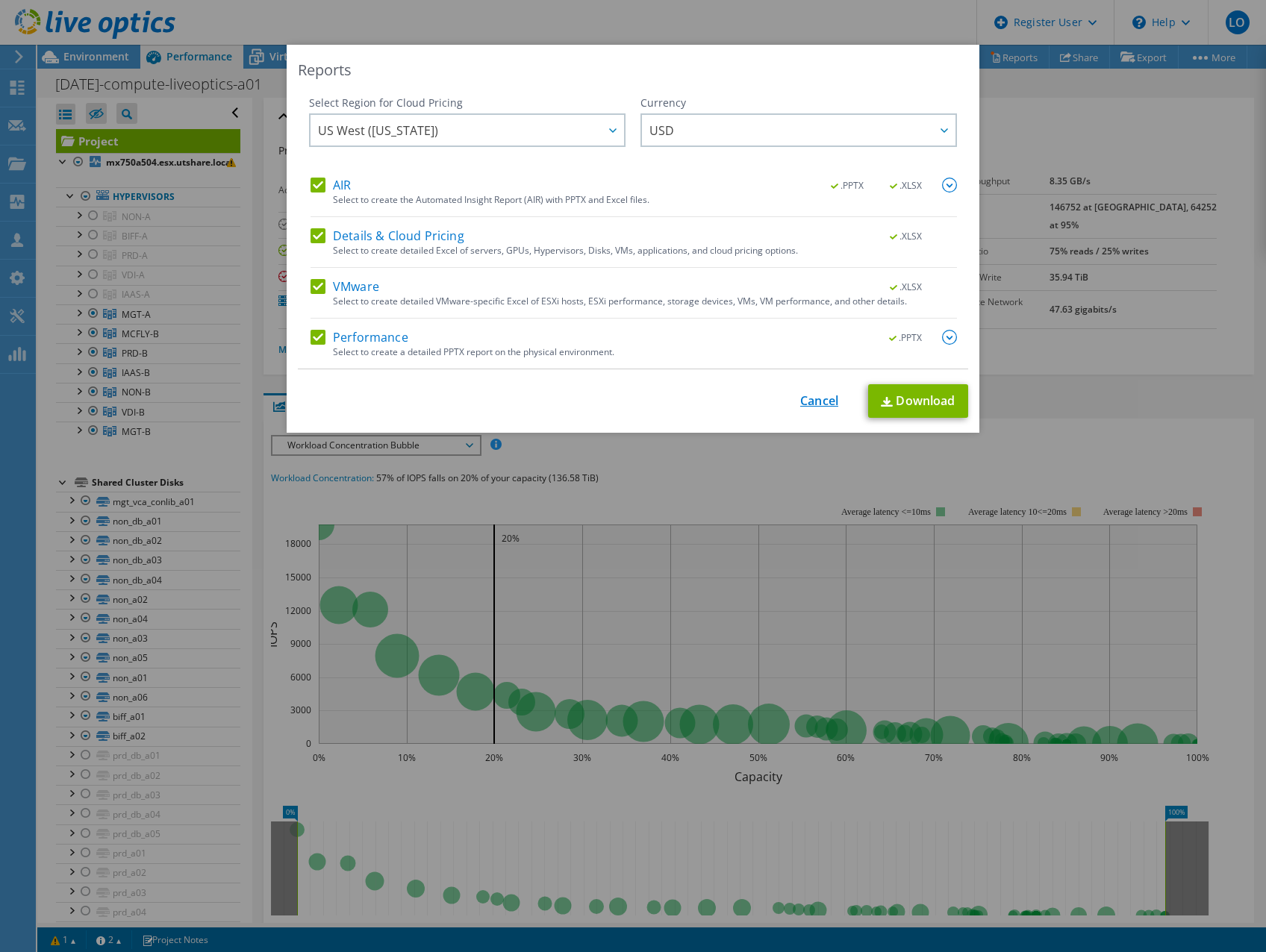
click at [825, 398] on link "Cancel" at bounding box center [819, 401] width 38 height 14
